Goal: Task Accomplishment & Management: Manage account settings

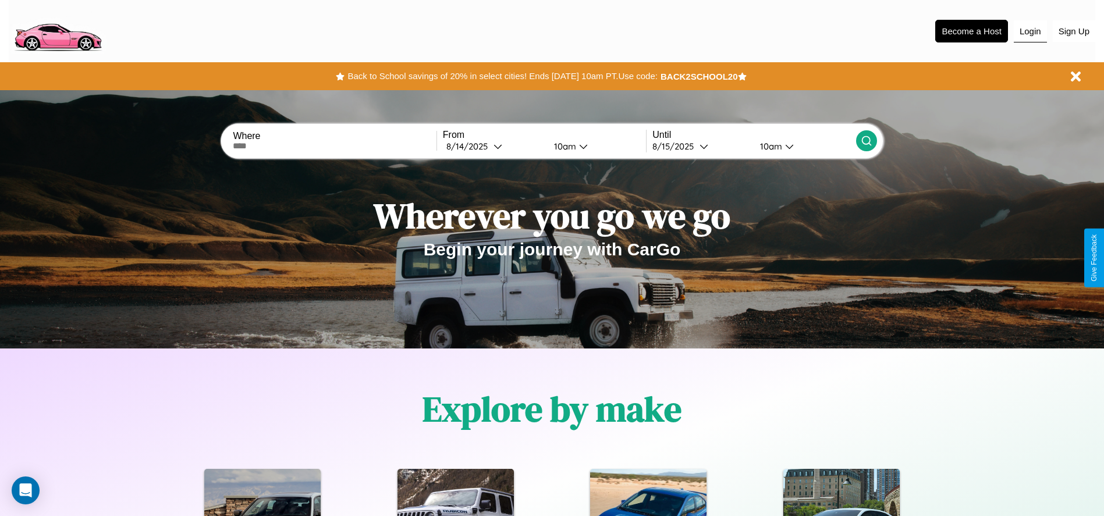
click at [1030, 31] on button "Login" at bounding box center [1030, 31] width 33 height 22
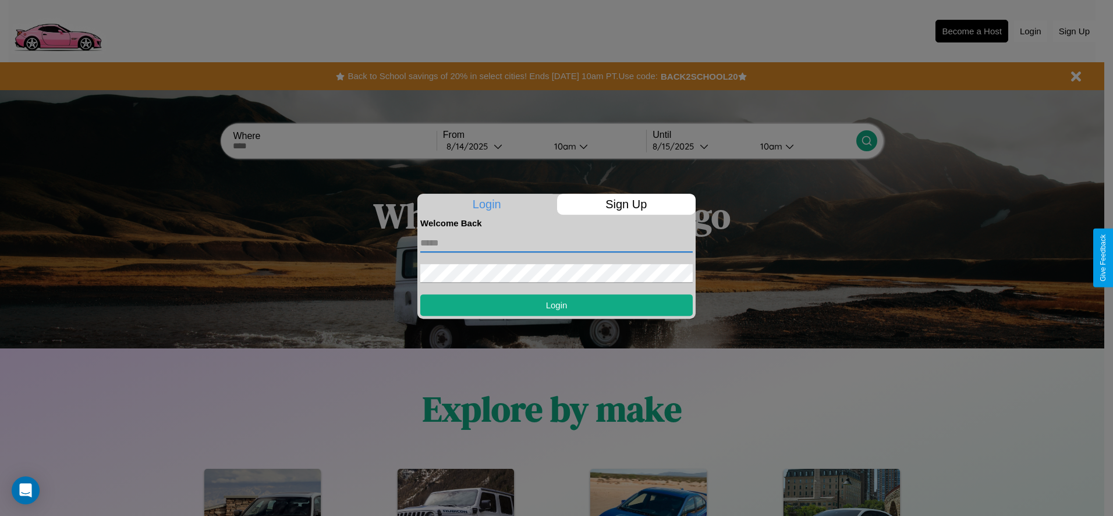
click at [556, 243] on input "text" at bounding box center [556, 243] width 272 height 19
type input "**********"
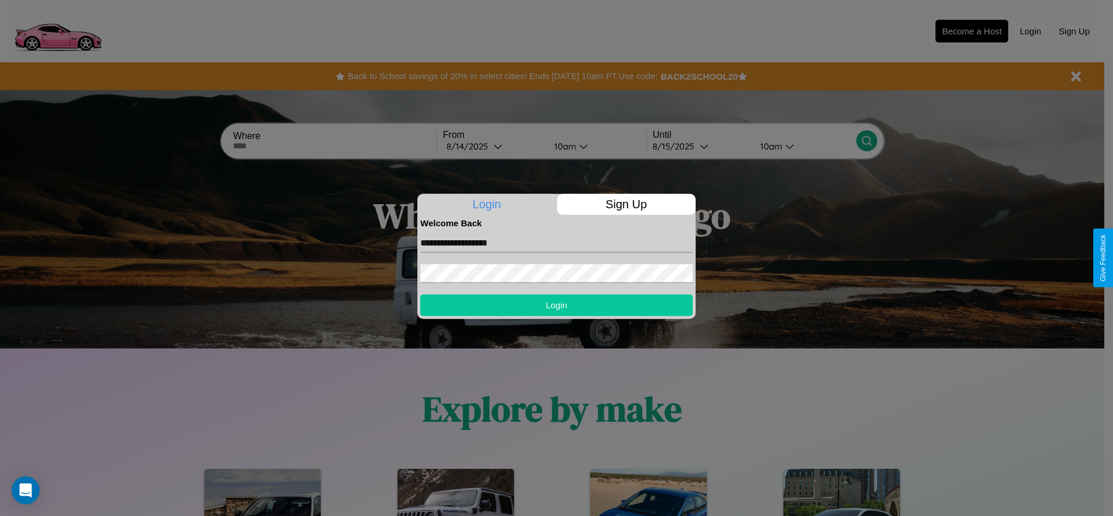
click at [556, 305] on button "Login" at bounding box center [556, 305] width 272 height 22
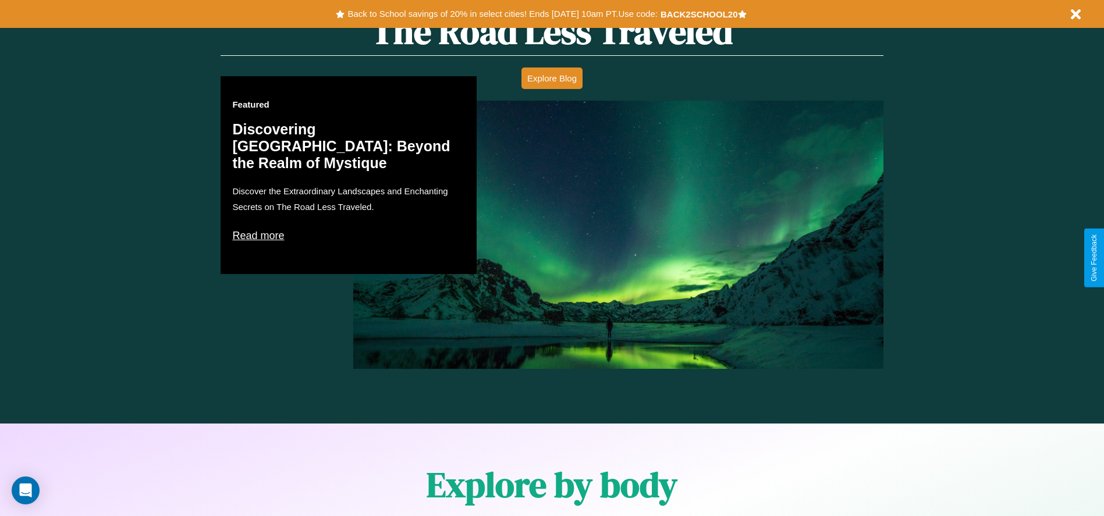
scroll to position [1670, 0]
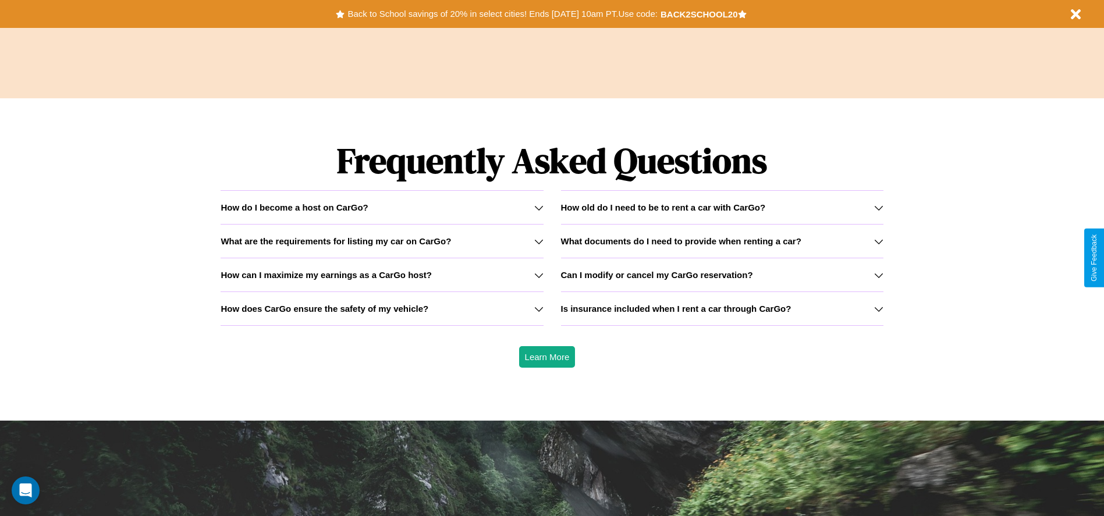
click at [538, 308] on icon at bounding box center [538, 308] width 9 height 9
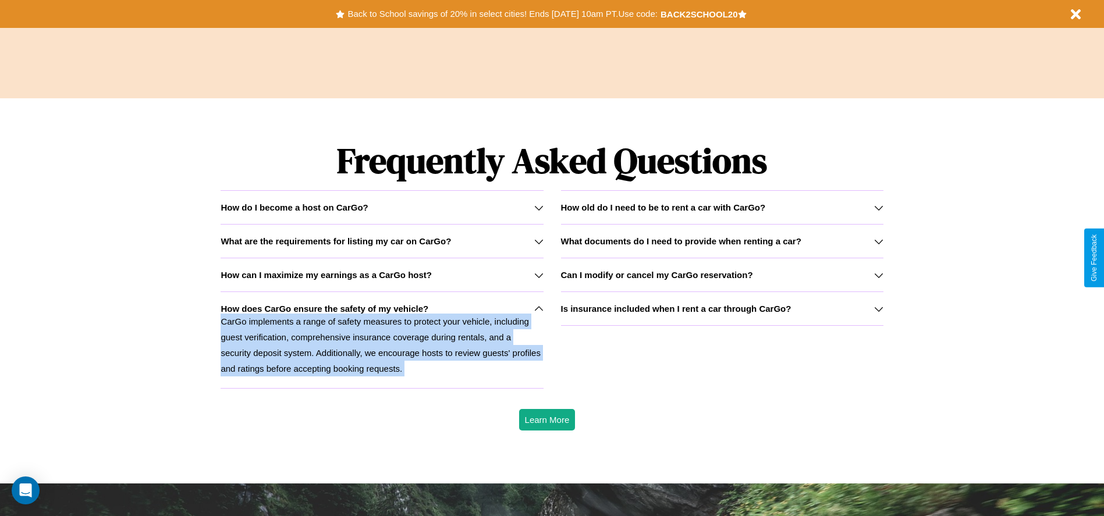
click at [538, 308] on icon at bounding box center [538, 308] width 9 height 9
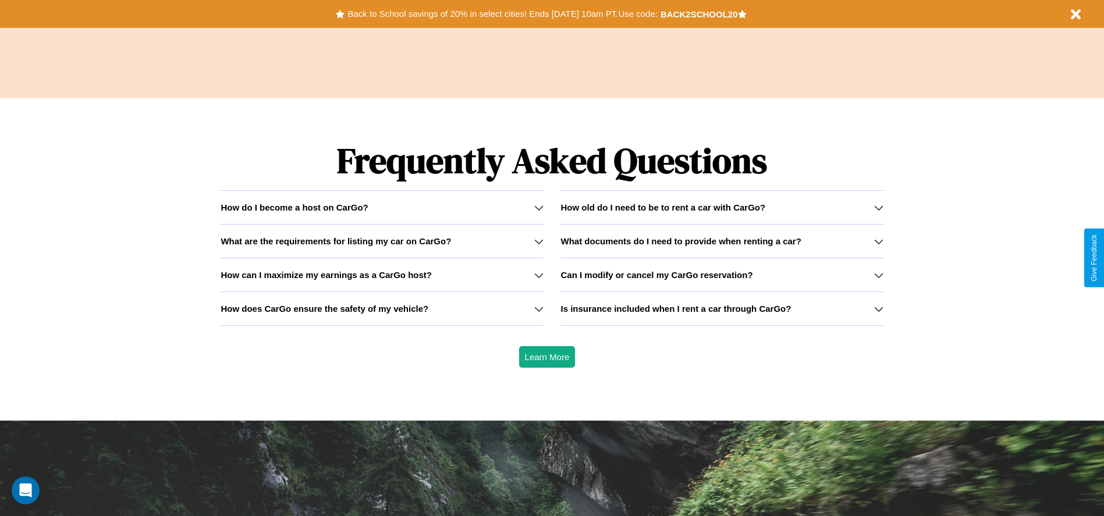
click at [722, 207] on h3 "How old do I need to be to rent a car with CarGo?" at bounding box center [663, 208] width 205 height 10
click at [538, 207] on icon at bounding box center [538, 207] width 9 height 9
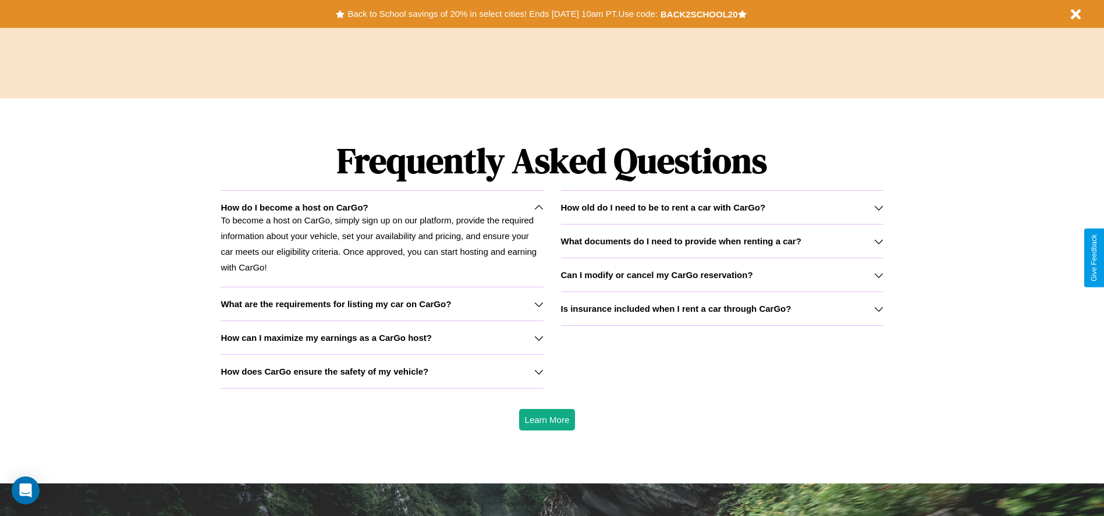
click at [722, 308] on h3 "Is insurance included when I rent a car through CarGo?" at bounding box center [676, 309] width 230 height 10
click at [878, 241] on icon at bounding box center [878, 241] width 9 height 9
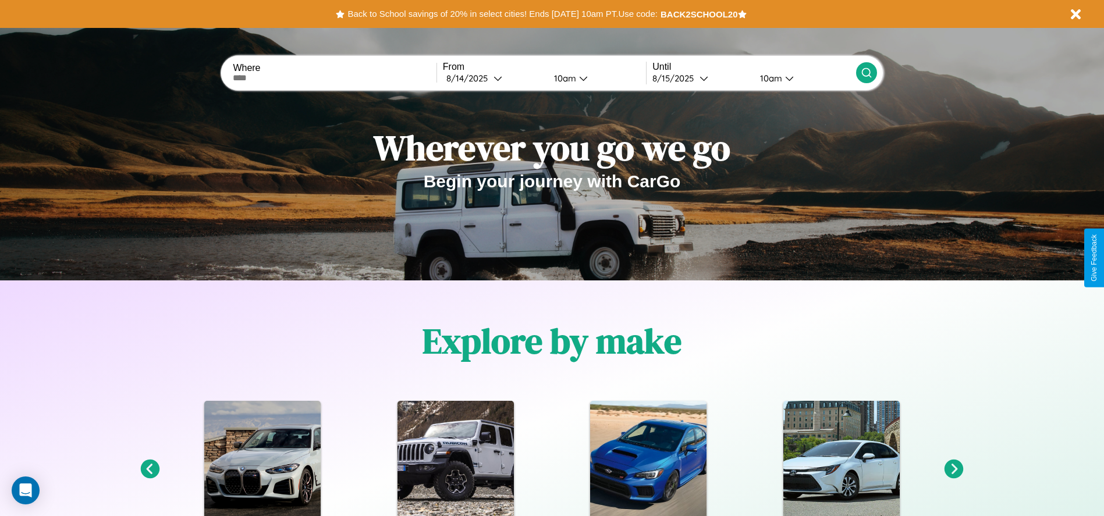
scroll to position [0, 0]
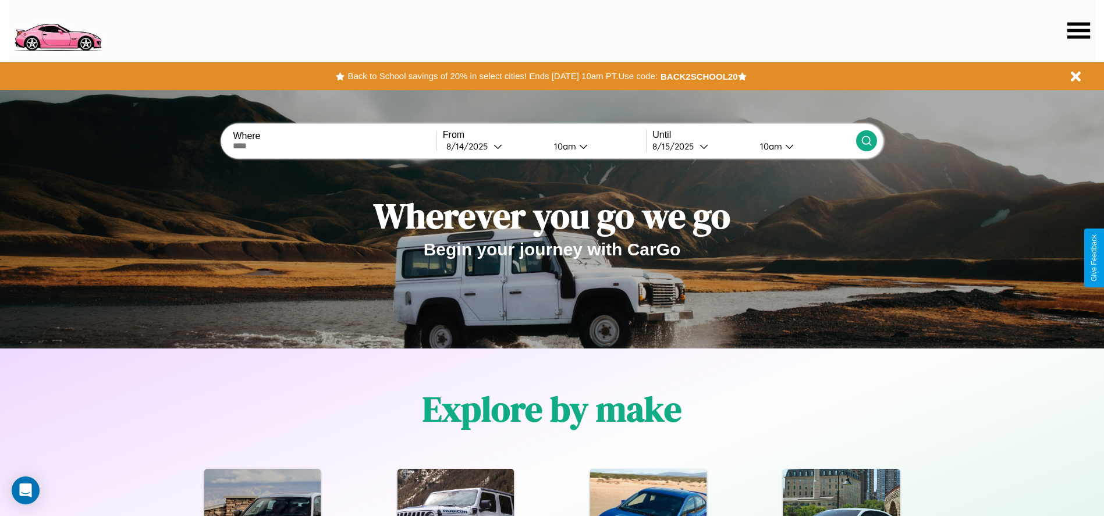
click at [1078, 30] on icon at bounding box center [1078, 30] width 23 height 16
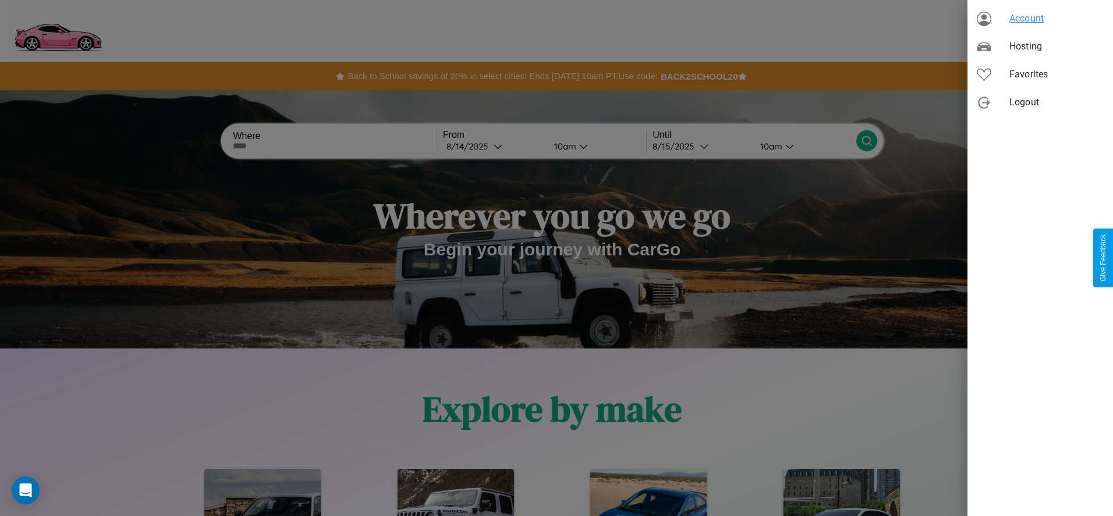
click at [1040, 19] on span "Account" at bounding box center [1056, 19] width 94 height 14
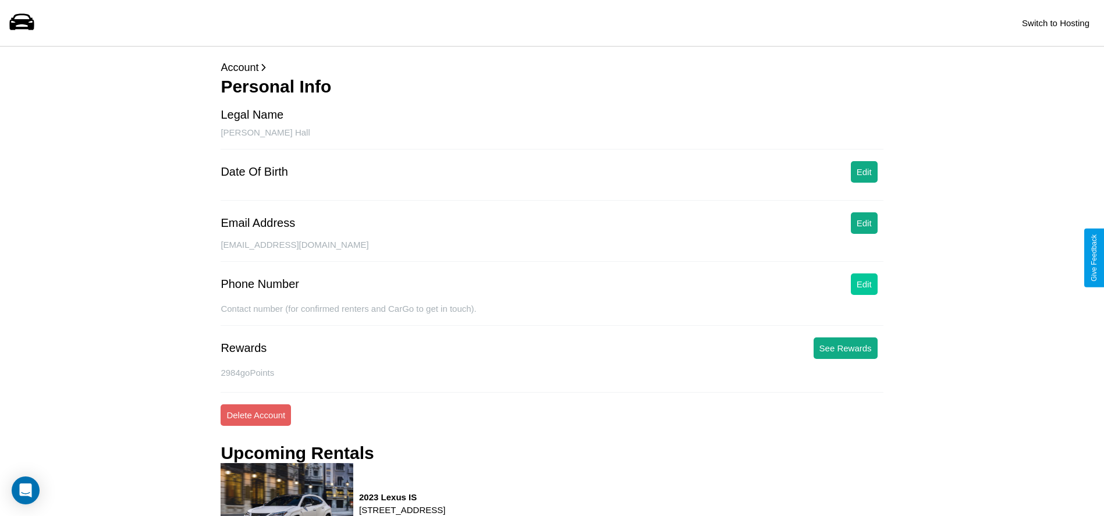
click at [864, 284] on button "Edit" at bounding box center [864, 285] width 27 height 22
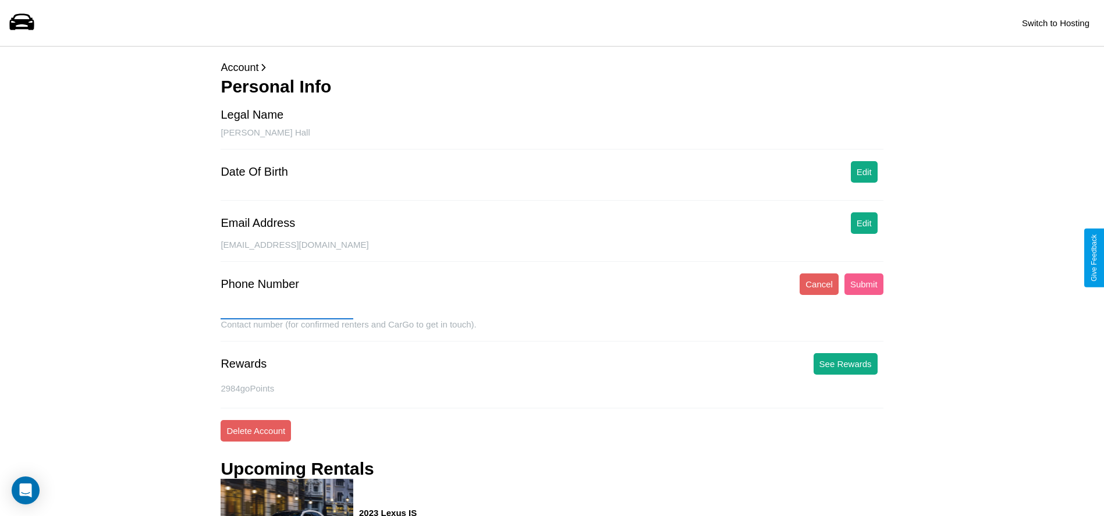
click at [287, 310] on input "text" at bounding box center [287, 310] width 133 height 19
type input "**********"
click at [864, 284] on button "Submit" at bounding box center [863, 285] width 39 height 22
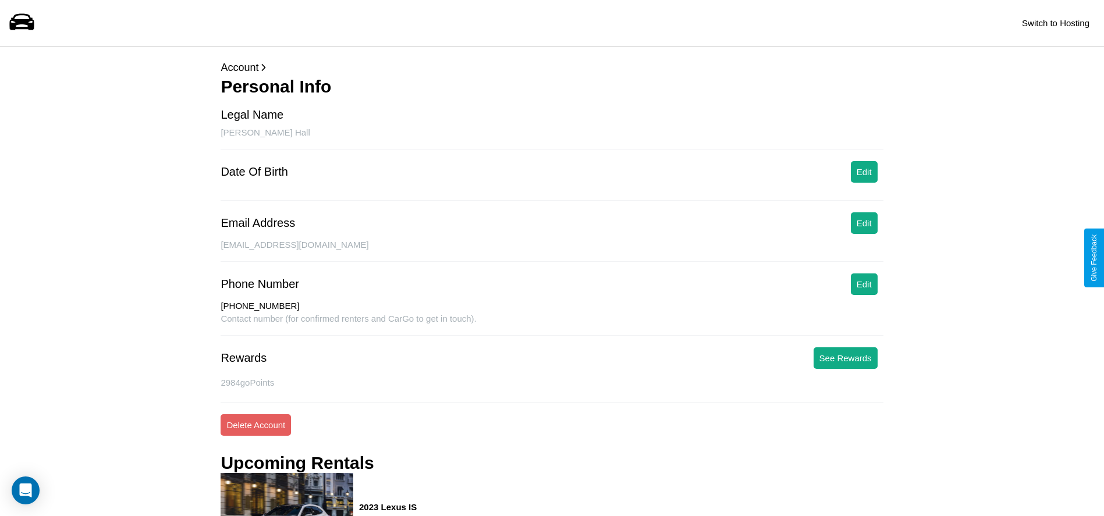
scroll to position [522, 0]
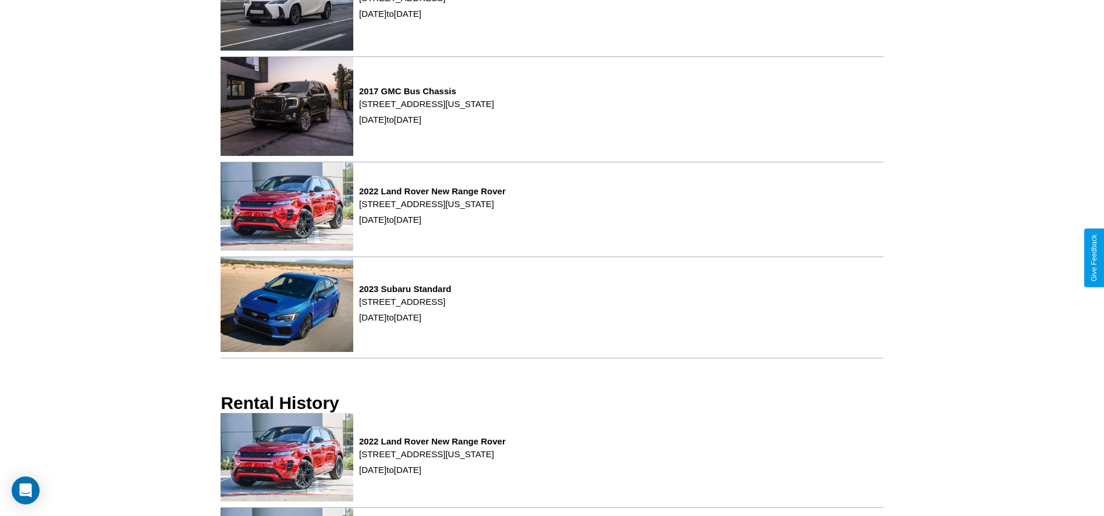
click at [506, 460] on p "[STREET_ADDRESS][US_STATE]" at bounding box center [432, 454] width 147 height 16
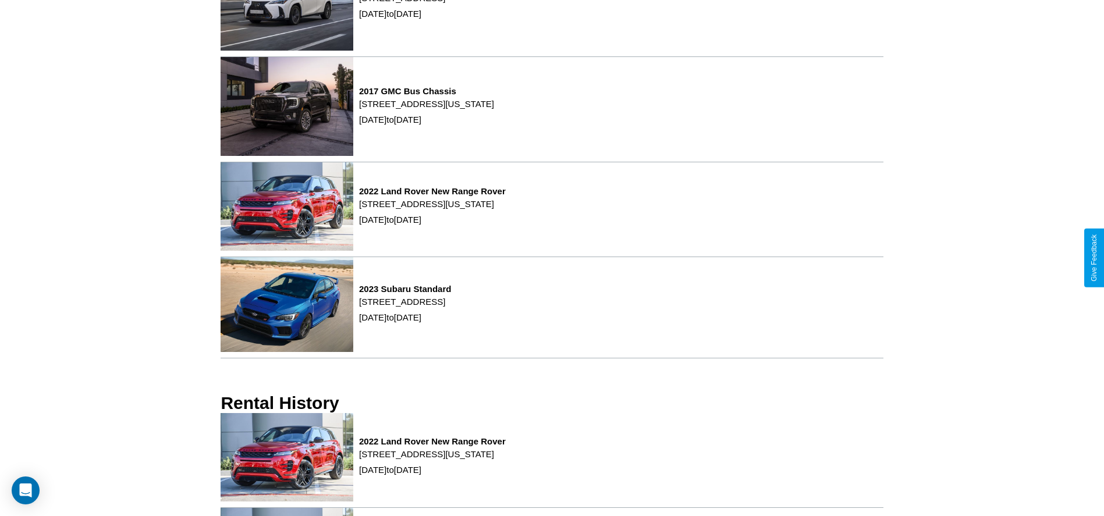
click at [506, 460] on p "[STREET_ADDRESS][US_STATE]" at bounding box center [432, 454] width 147 height 16
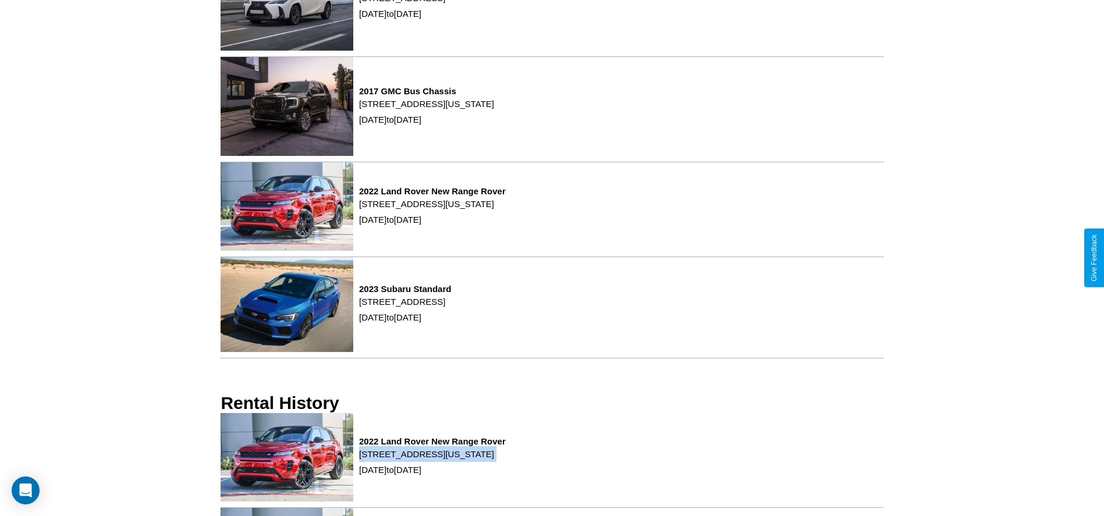
click at [506, 460] on p "[STREET_ADDRESS][US_STATE]" at bounding box center [432, 454] width 147 height 16
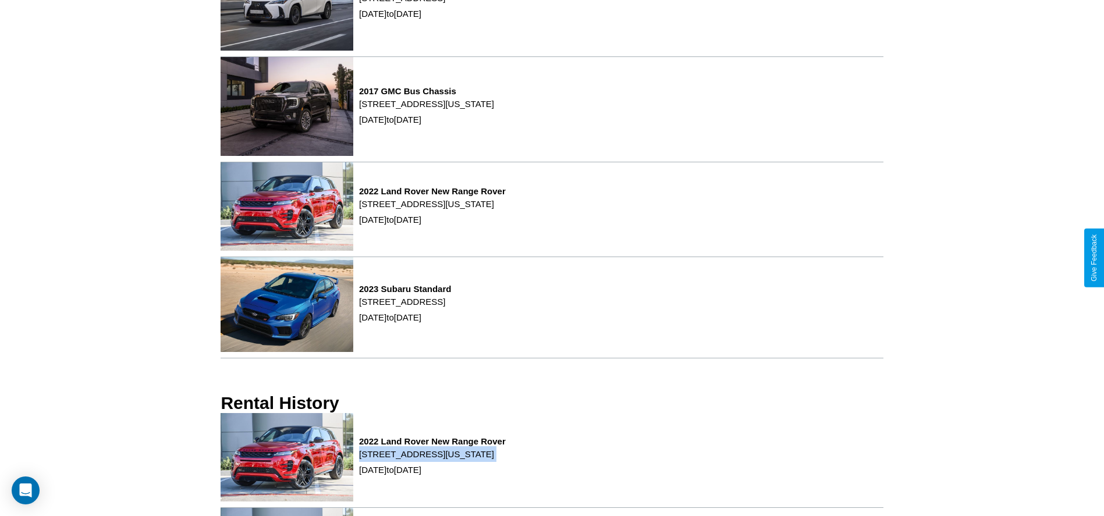
click at [506, 460] on p "[STREET_ADDRESS][US_STATE]" at bounding box center [432, 454] width 147 height 16
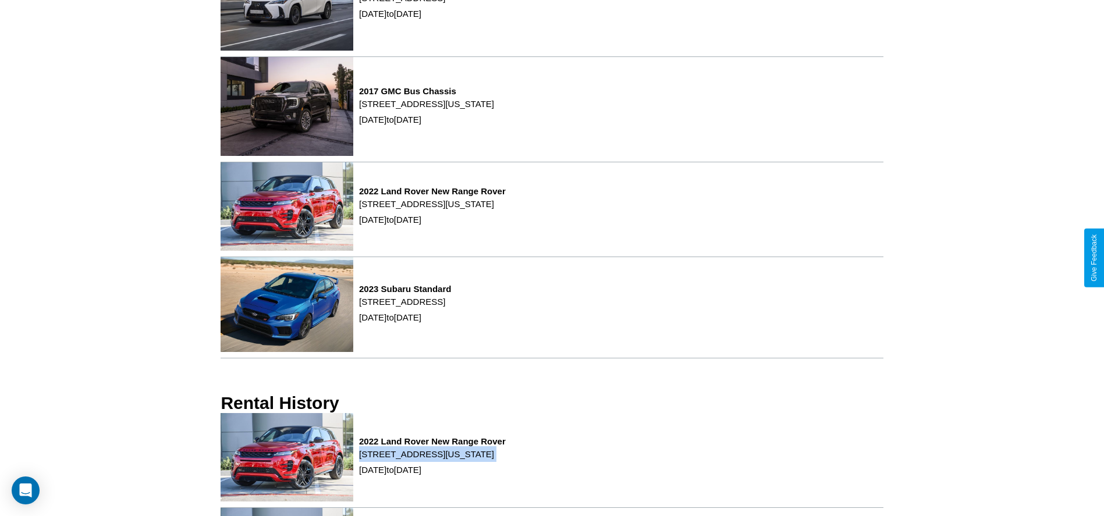
click at [506, 460] on p "[STREET_ADDRESS][US_STATE]" at bounding box center [432, 454] width 147 height 16
